Goal: Task Accomplishment & Management: Manage account settings

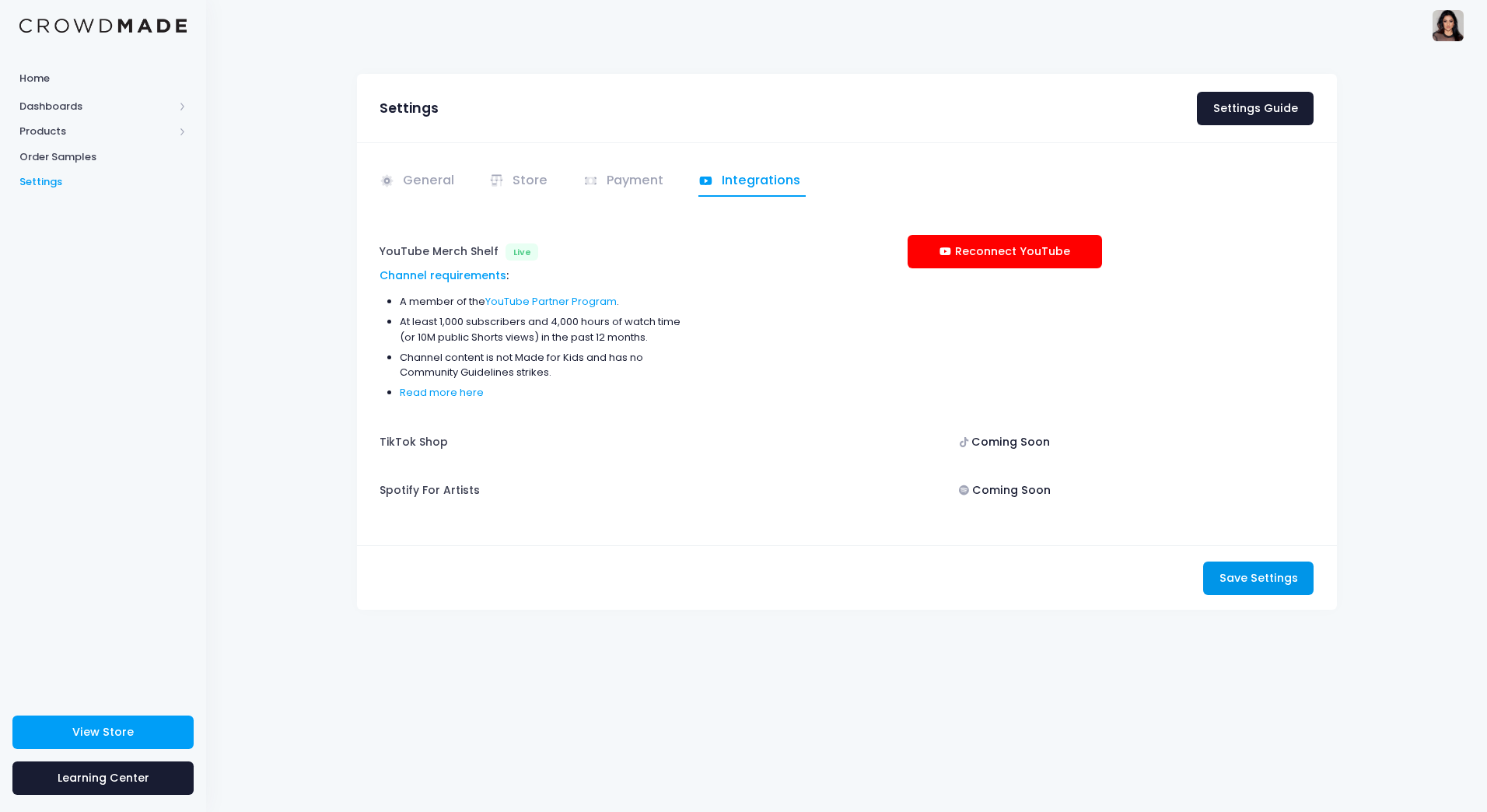
click at [1263, 575] on span "Save Settings" at bounding box center [1259, 577] width 79 height 16
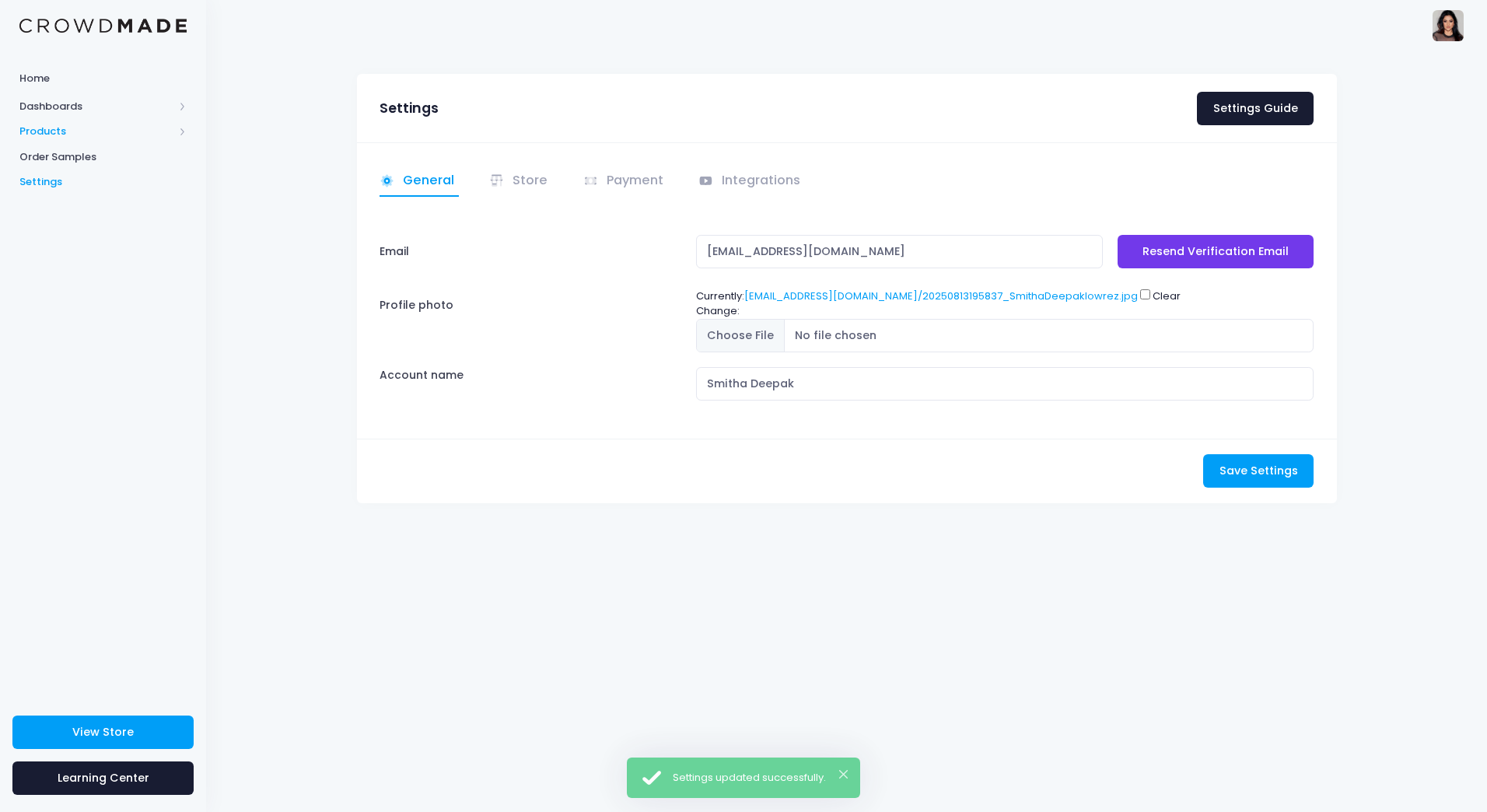
click at [34, 123] on span "Products" at bounding box center [96, 131] width 154 height 16
click at [94, 146] on link "Product Builder" at bounding box center [103, 156] width 206 height 26
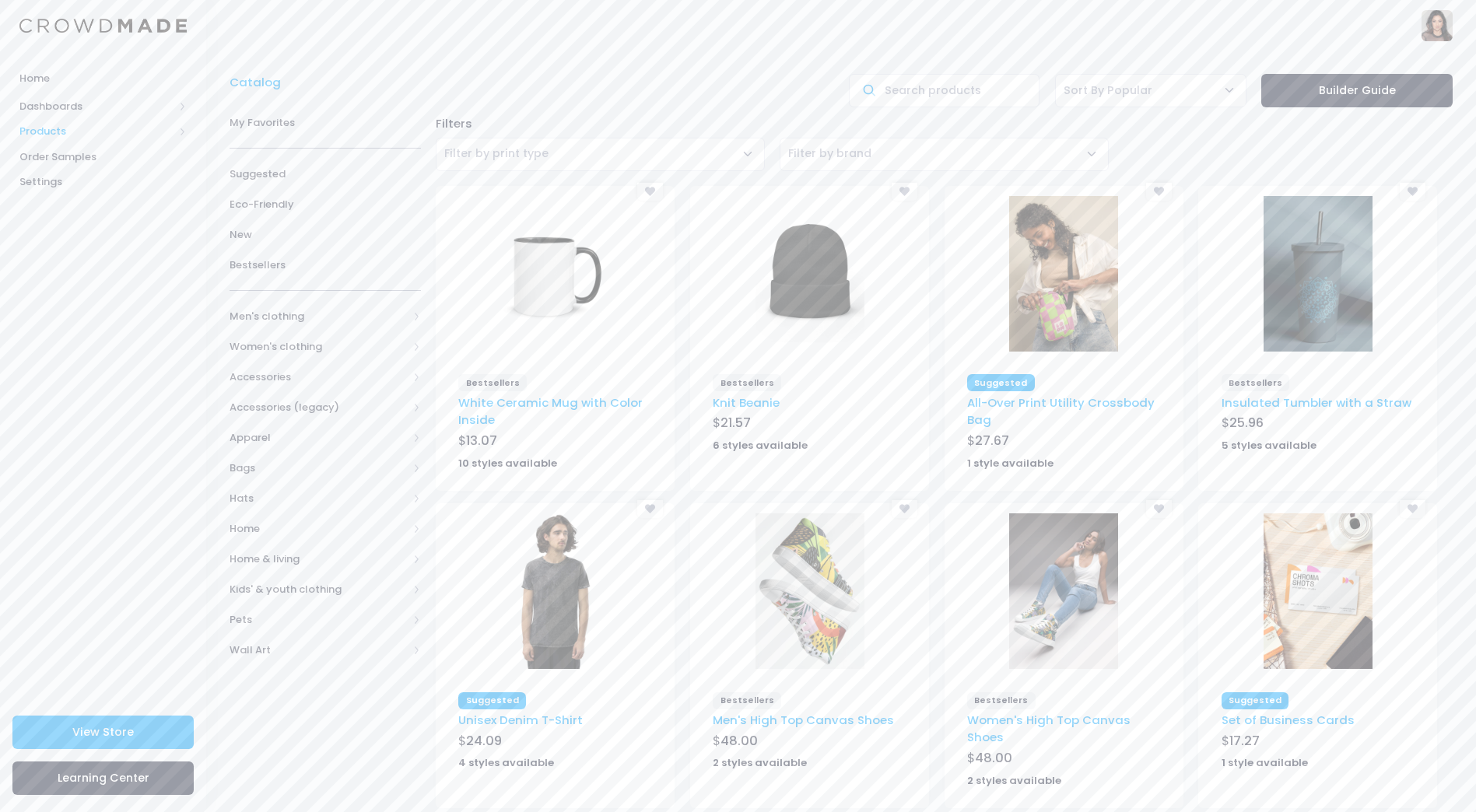
click at [53, 133] on span "Products" at bounding box center [96, 131] width 154 height 16
click at [81, 181] on span "Product Editor" at bounding box center [116, 182] width 143 height 16
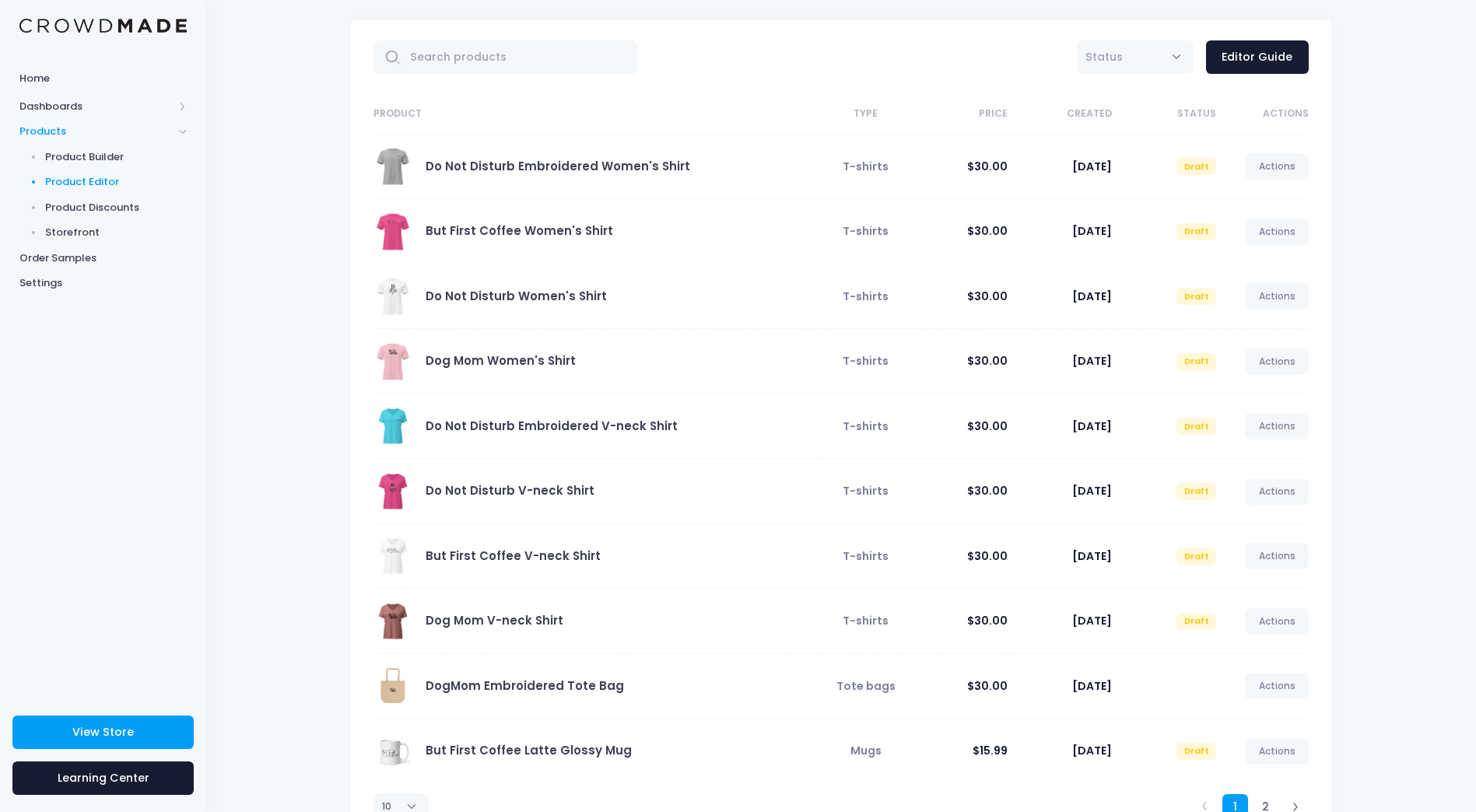
scroll to position [115, 0]
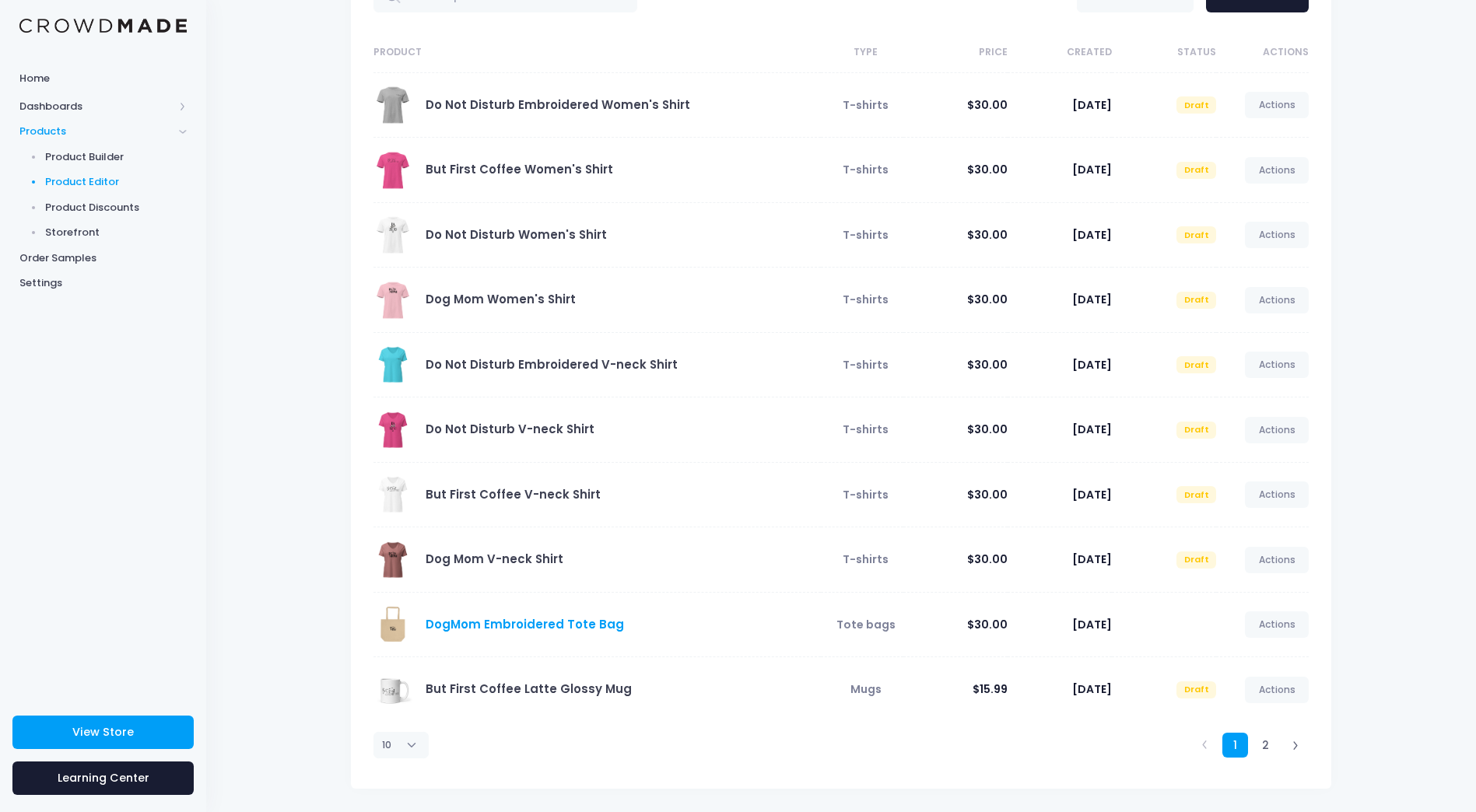
click at [570, 624] on link "DogMom Embroidered Tote Bag" at bounding box center [525, 624] width 198 height 16
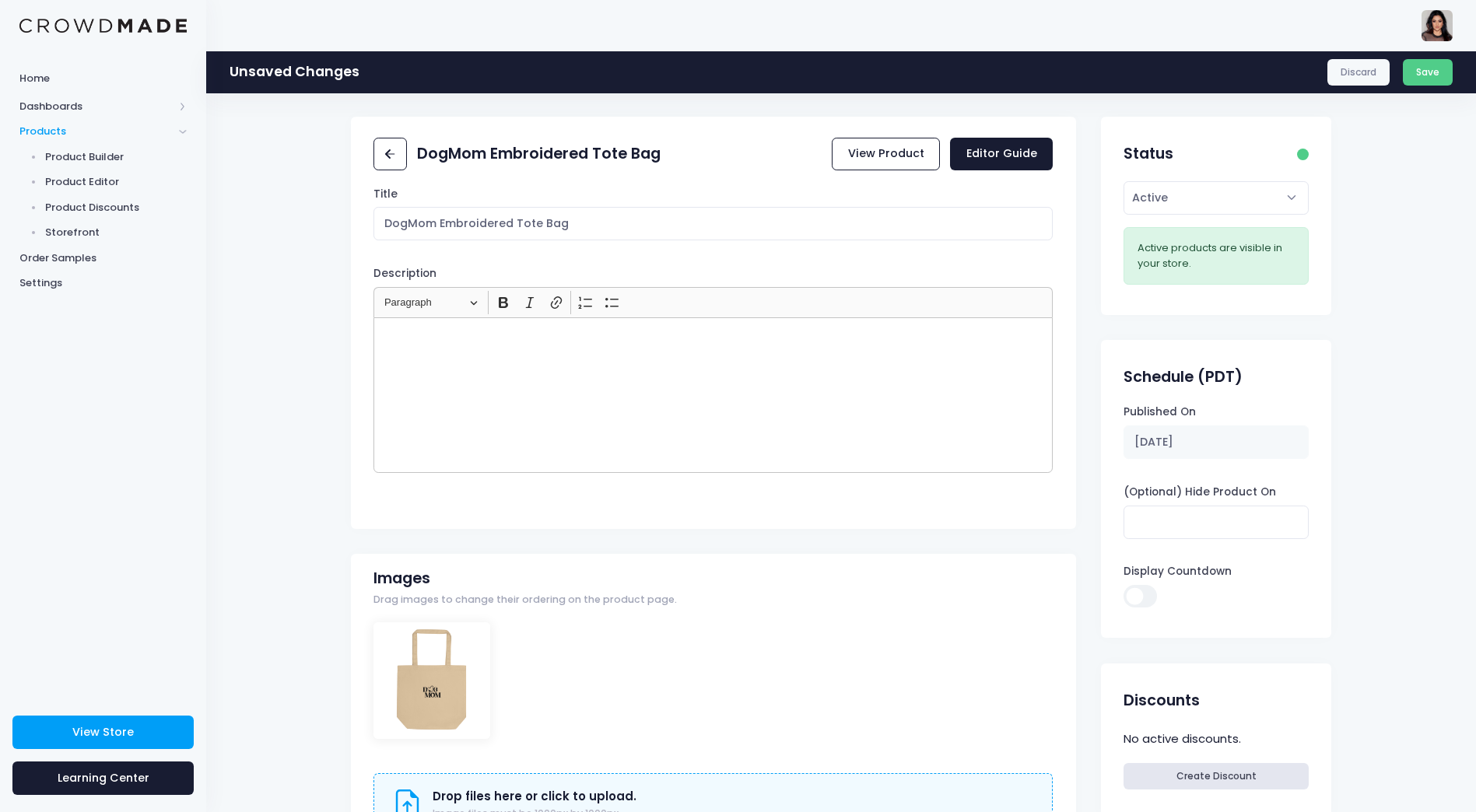
scroll to position [311, 0]
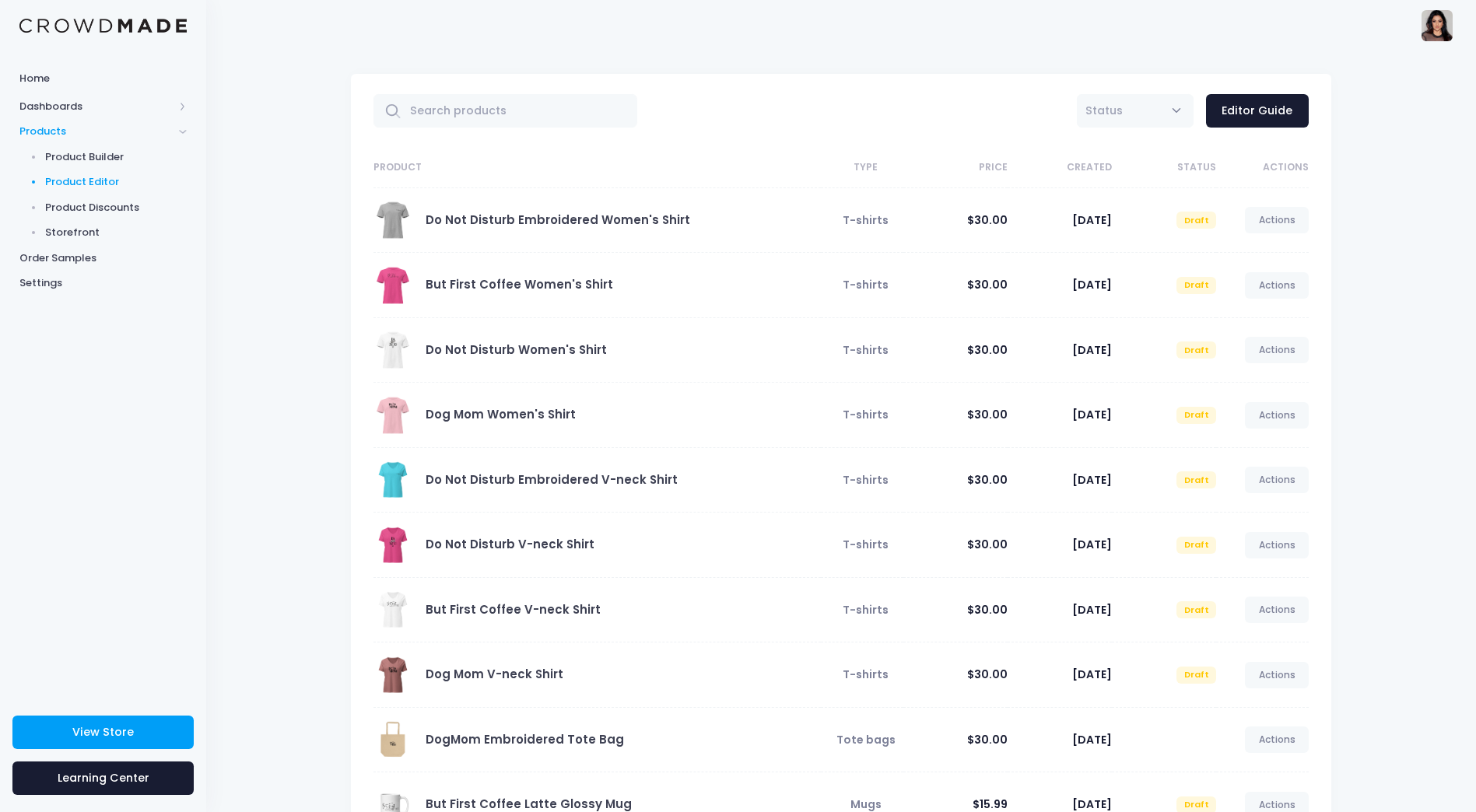
scroll to position [115, 0]
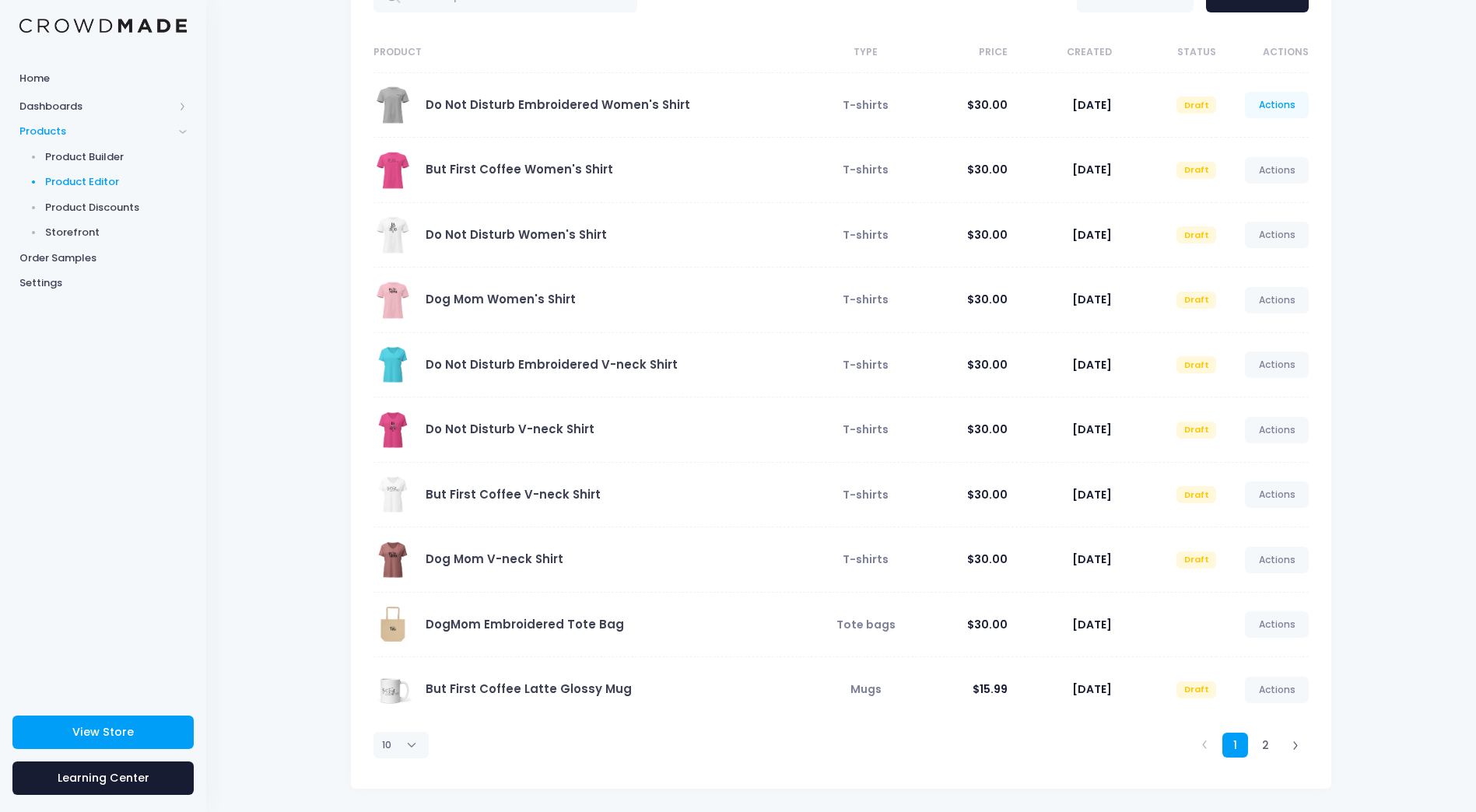
click at [1276, 107] on link "Actions" at bounding box center [1277, 104] width 64 height 26
click at [1245, 168] on link "Preview" at bounding box center [1260, 169] width 82 height 27
click at [1280, 625] on link "Actions" at bounding box center [1277, 624] width 64 height 26
click at [1274, 682] on link "View" at bounding box center [1260, 689] width 82 height 27
click at [1285, 695] on link "Actions" at bounding box center [1277, 690] width 64 height 26
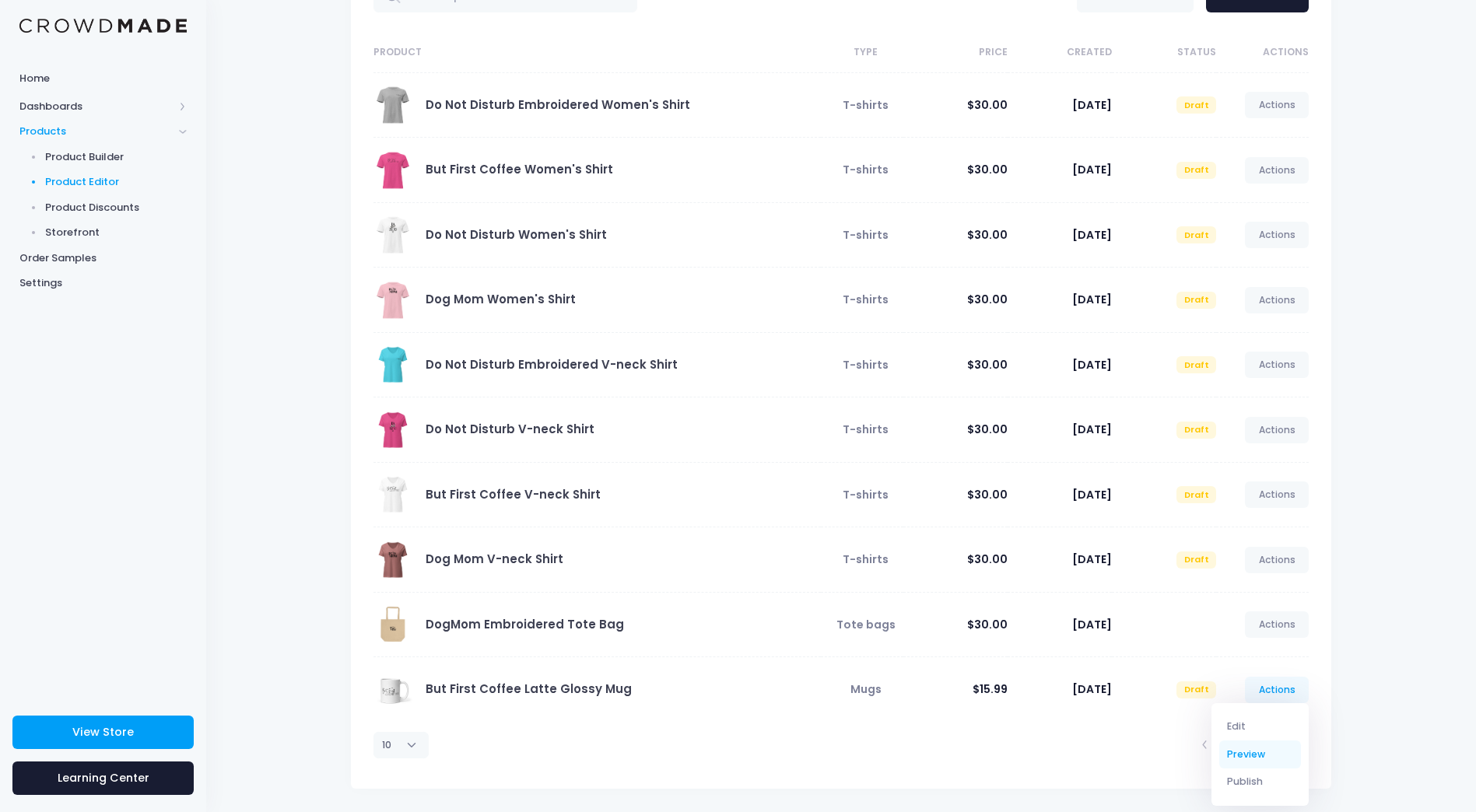
click at [1287, 755] on link "Preview" at bounding box center [1260, 754] width 82 height 27
click at [1301, 498] on link "Actions" at bounding box center [1277, 494] width 64 height 26
click at [1277, 563] on link "Preview" at bounding box center [1260, 559] width 82 height 27
click at [1281, 430] on link "Actions" at bounding box center [1277, 429] width 64 height 26
click at [1261, 491] on link "Preview" at bounding box center [1260, 494] width 82 height 27
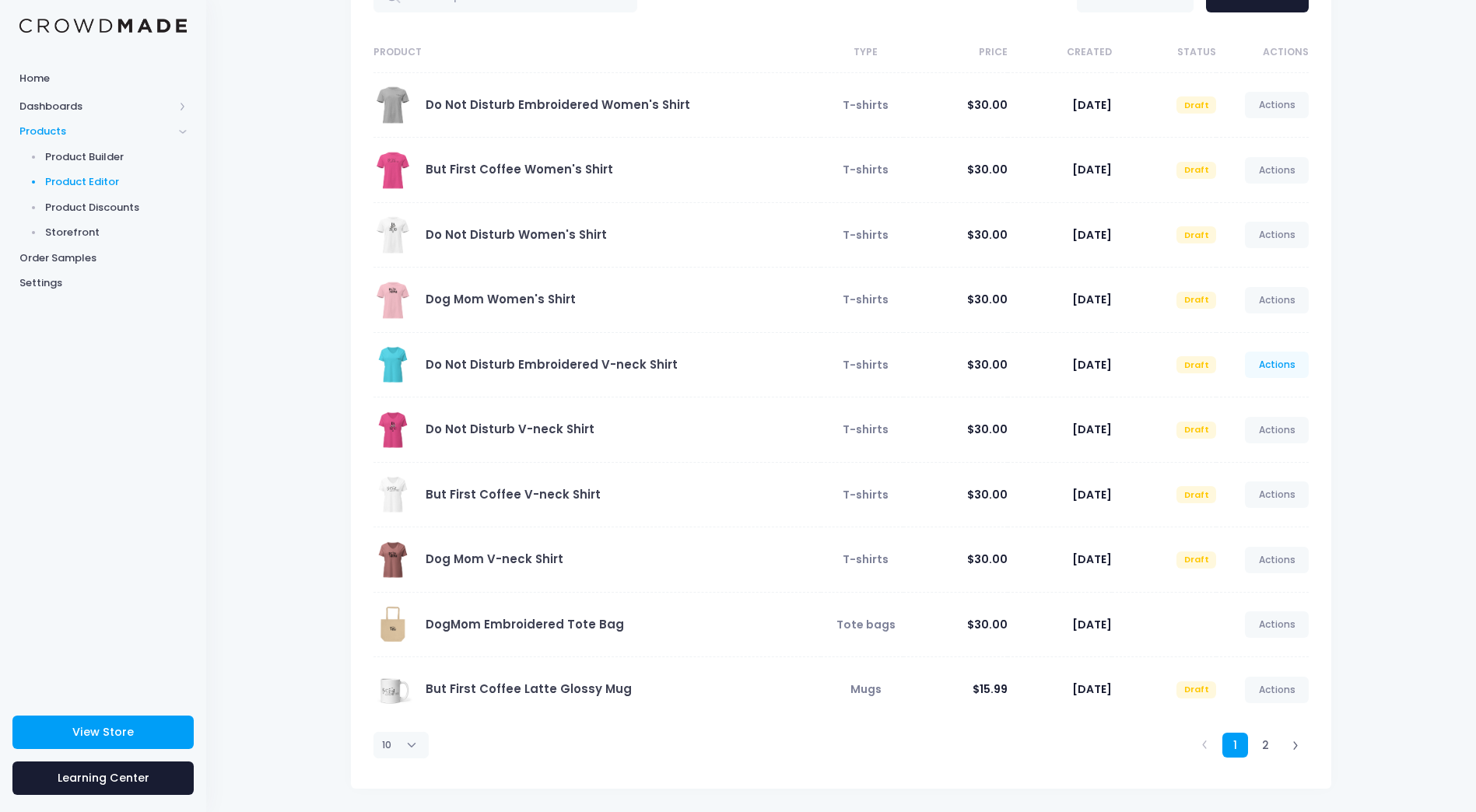
click at [1269, 367] on link "Actions" at bounding box center [1277, 364] width 64 height 26
click at [1269, 422] on link "Preview" at bounding box center [1260, 429] width 82 height 27
drag, startPoint x: 1297, startPoint y: 747, endPoint x: 1309, endPoint y: 748, distance: 12.0
click at [1297, 747] on icon at bounding box center [1295, 743] width 8 height 8
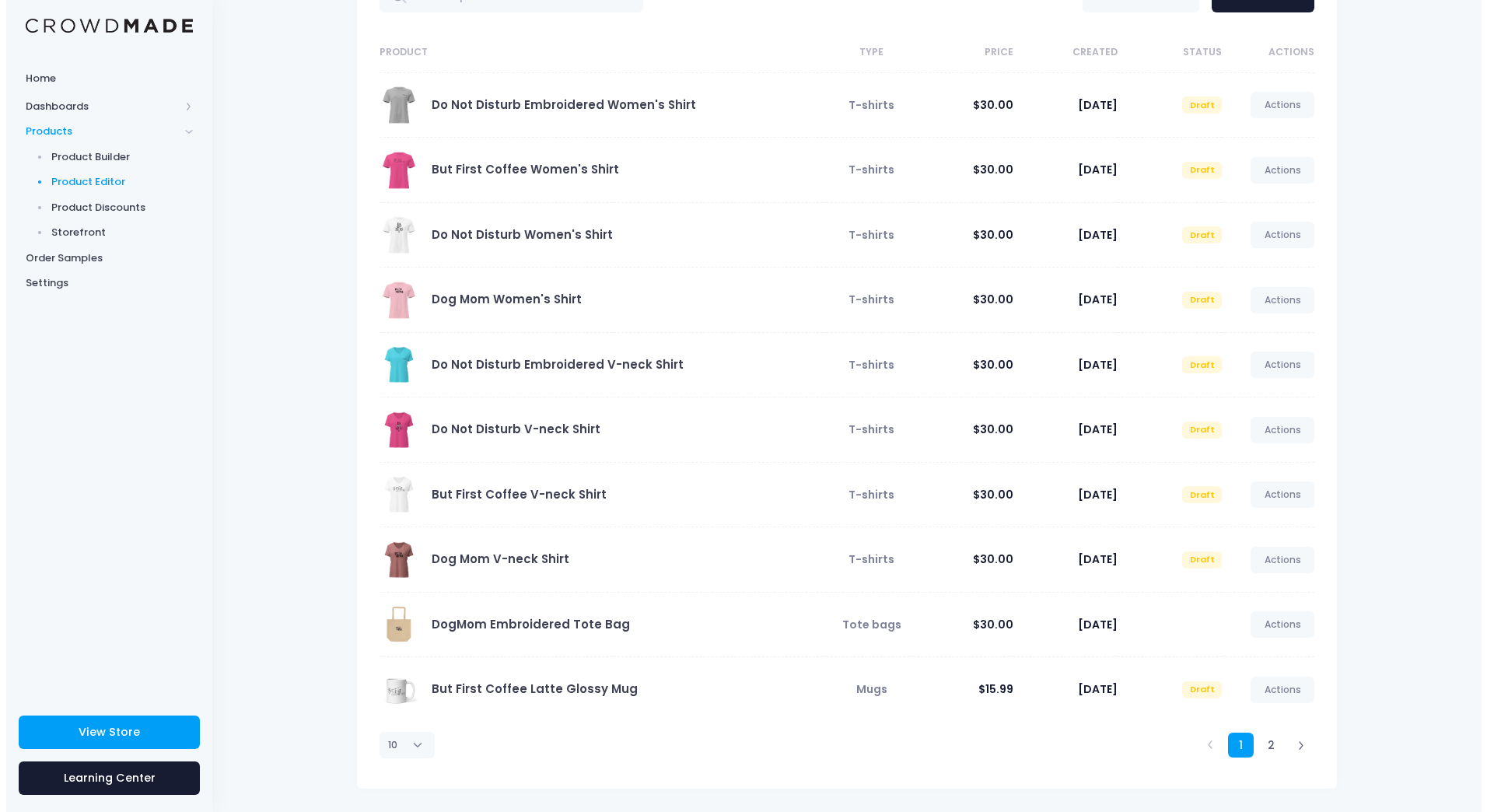
scroll to position [0, 0]
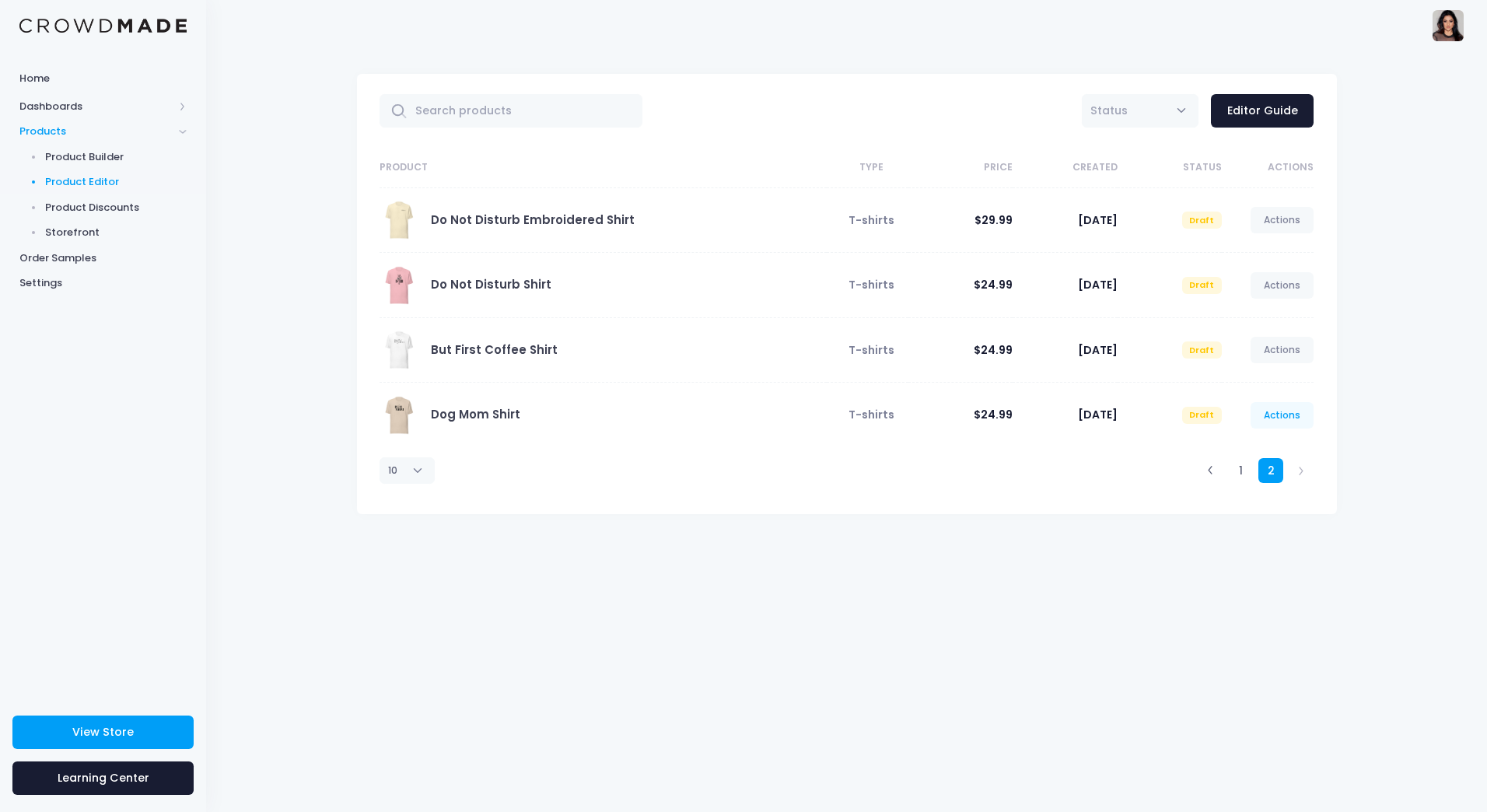
click at [1302, 421] on link "Actions" at bounding box center [1282, 415] width 64 height 26
click at [1262, 479] on link "Preview" at bounding box center [1266, 480] width 82 height 27
